Goal: Information Seeking & Learning: Check status

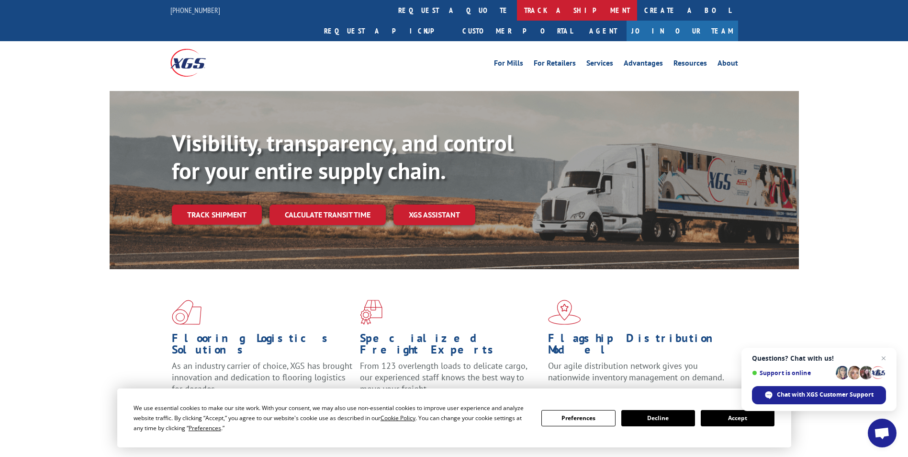
click at [517, 10] on link "track a shipment" at bounding box center [577, 10] width 120 height 21
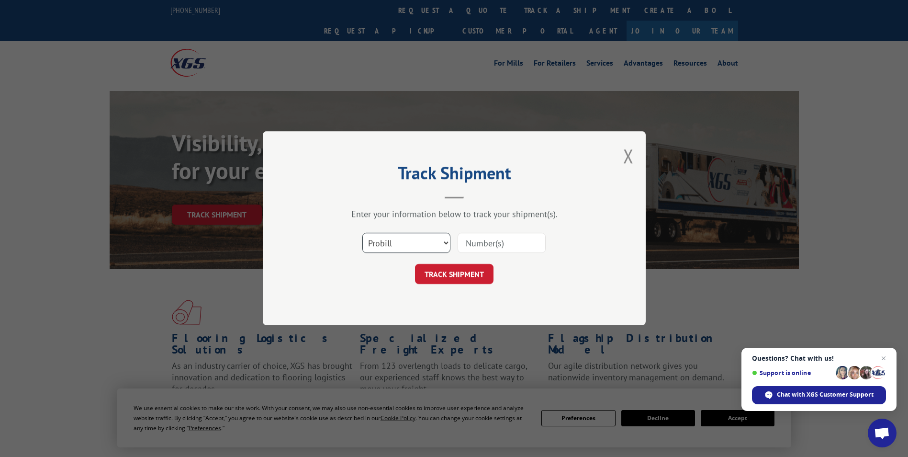
click at [422, 249] on select "Select category... Probill BOL PO" at bounding box center [406, 243] width 88 height 20
select select "bol"
click at [362, 233] on select "Select category... Probill BOL PO" at bounding box center [406, 243] width 88 height 20
paste input "6027115"
type input "6027115"
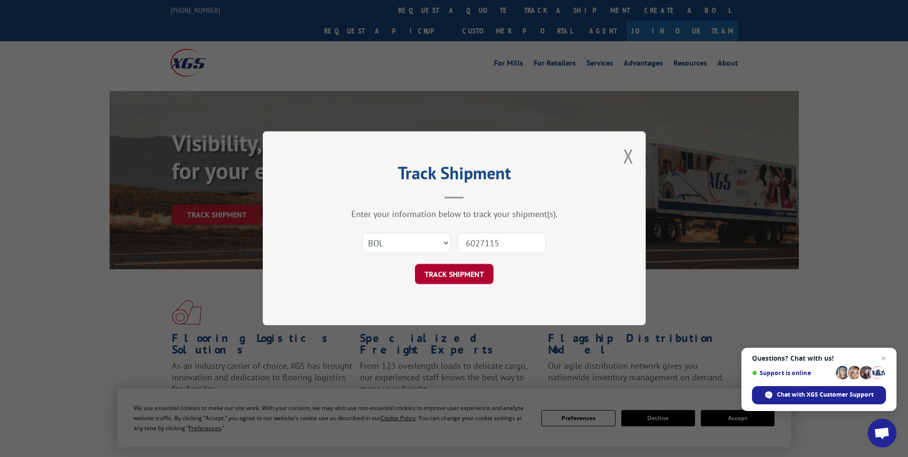
click at [450, 272] on button "TRACK SHIPMENT" at bounding box center [454, 274] width 78 height 20
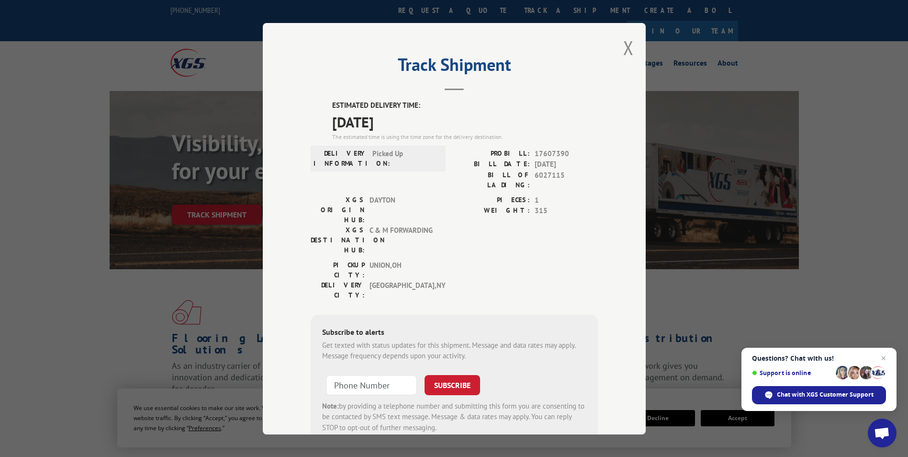
click at [239, 262] on div "Track Shipment ESTIMATED DELIVERY TIME: [DATE] The estimated time is using the …" at bounding box center [454, 228] width 908 height 457
